Goal: Check status: Check status

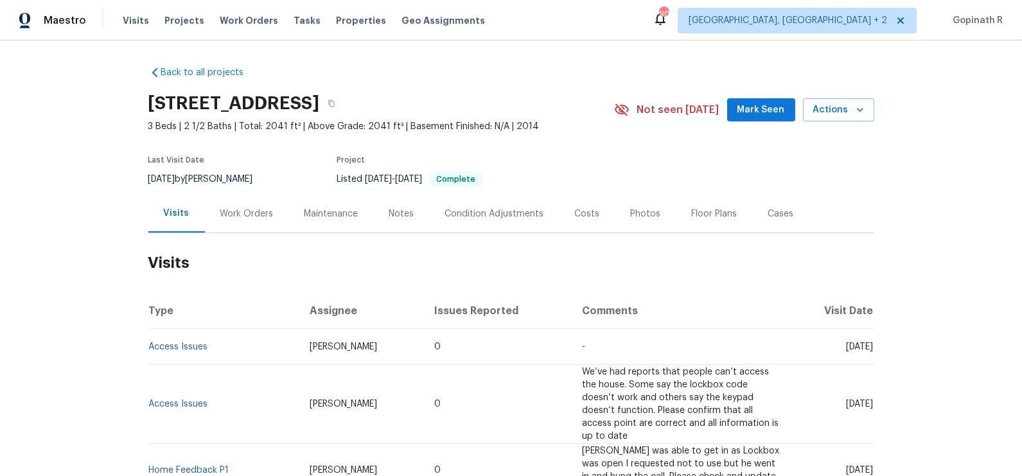
click at [248, 209] on div "Work Orders" at bounding box center [246, 213] width 53 height 13
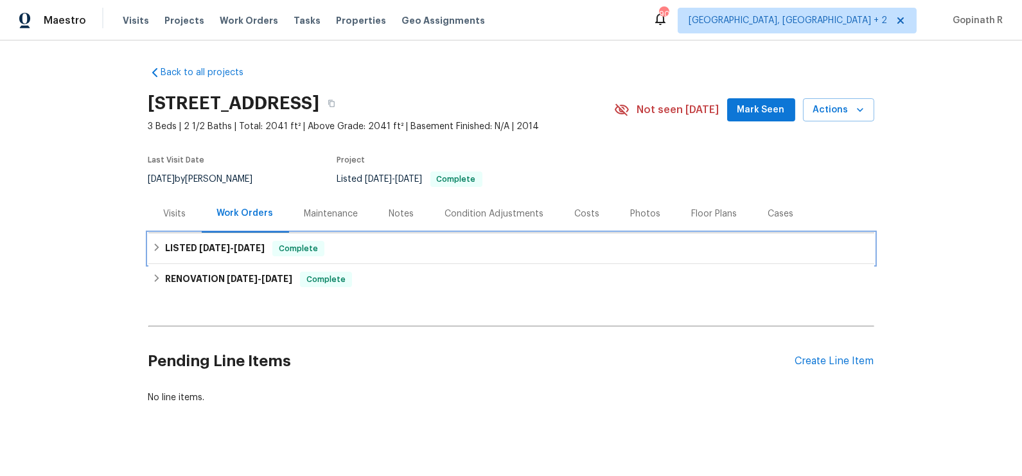
click at [265, 254] on h6 "LISTED [DATE] - [DATE]" at bounding box center [215, 248] width 100 height 15
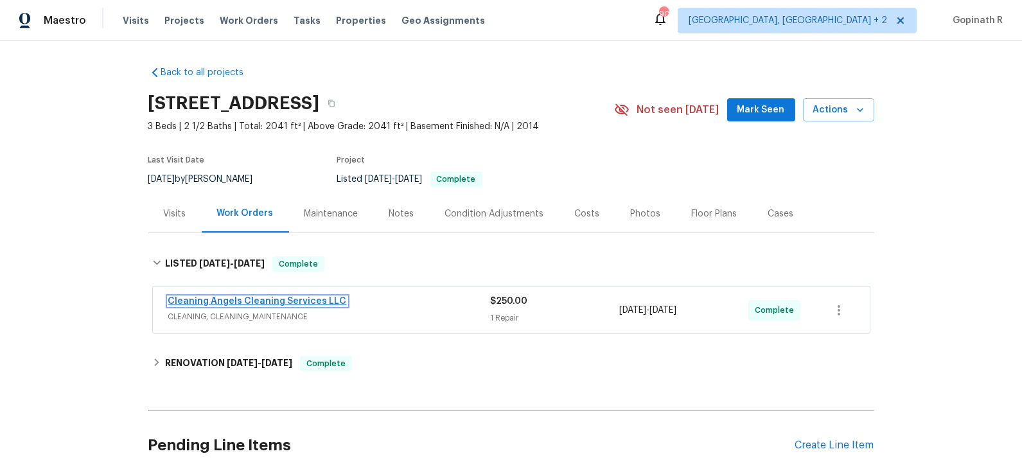
click at [280, 305] on span "Cleaning Angels Cleaning Services LLC" at bounding box center [257, 301] width 179 height 13
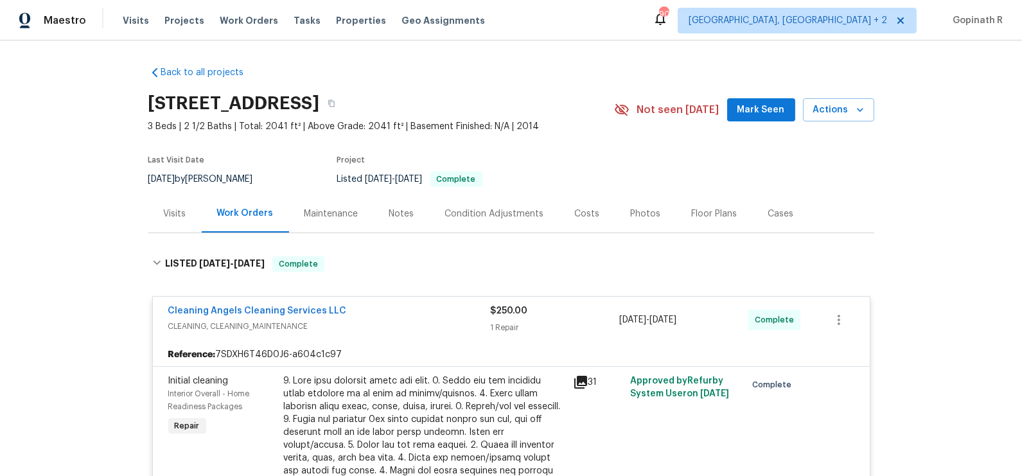
click at [263, 316] on span "Cleaning Angels Cleaning Services LLC" at bounding box center [257, 310] width 179 height 13
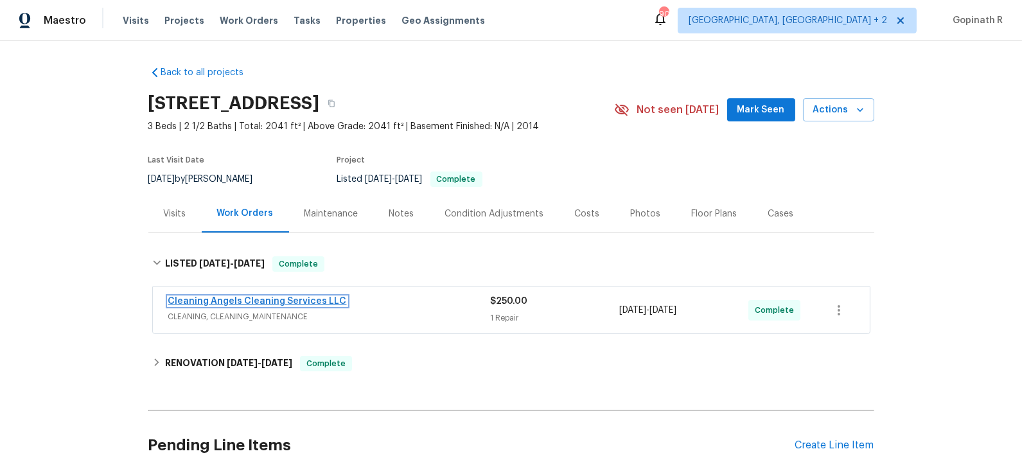
click at [251, 304] on link "Cleaning Angels Cleaning Services LLC" at bounding box center [257, 301] width 179 height 9
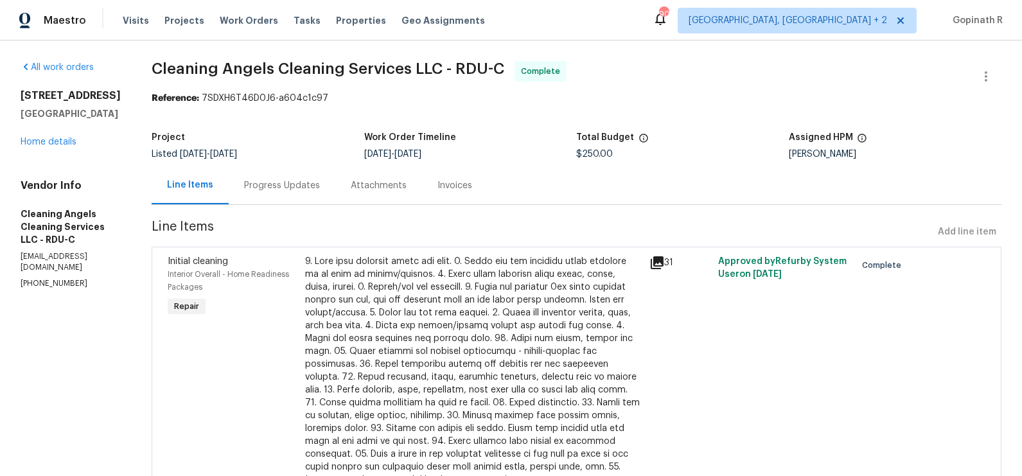
click at [271, 184] on div "Progress Updates" at bounding box center [282, 185] width 76 height 13
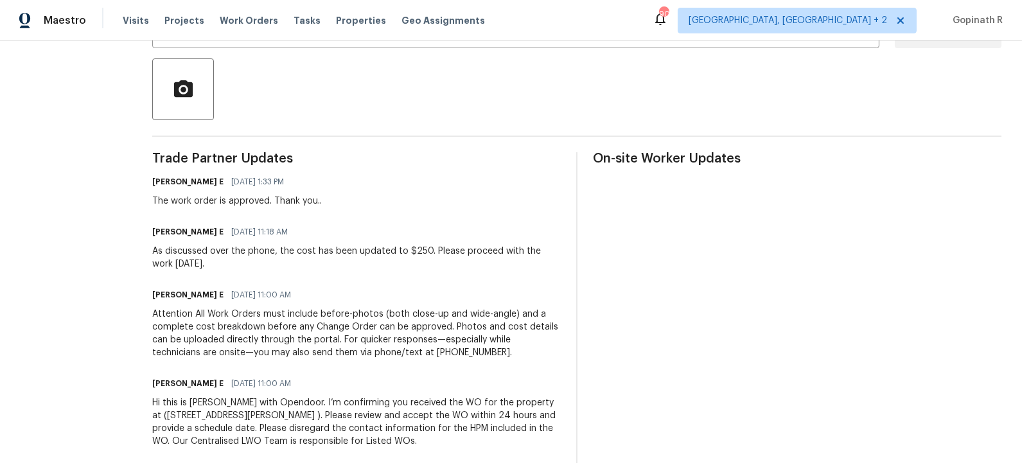
scroll to position [291, 0]
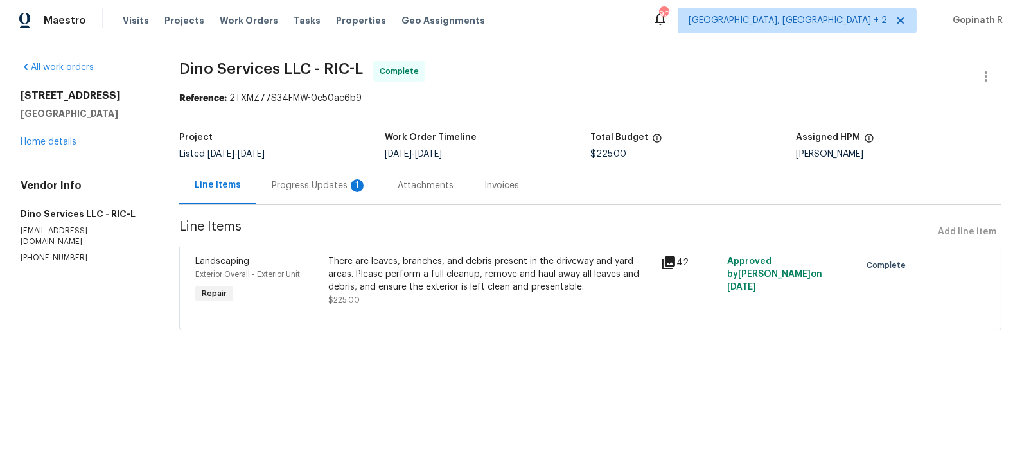
click at [301, 194] on div "Progress Updates 1" at bounding box center [319, 185] width 126 height 38
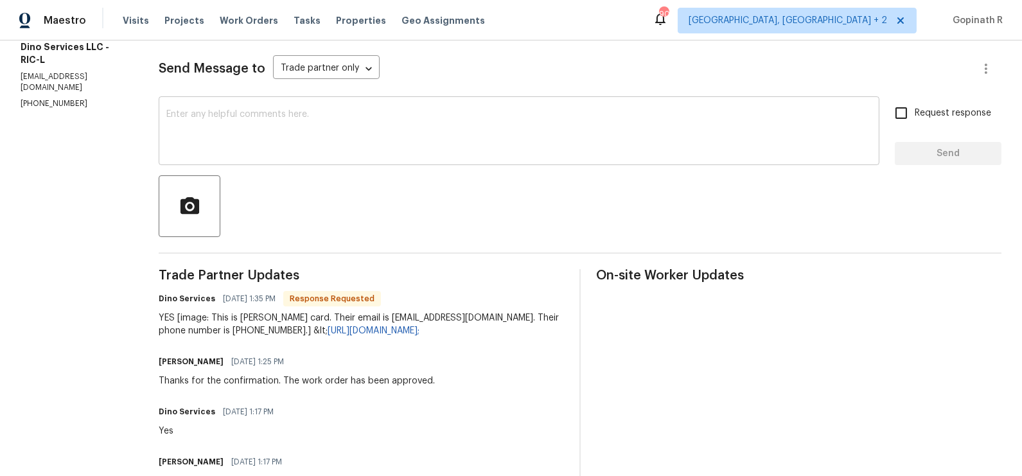
scroll to position [195, 0]
